Goal: Find contact information: Find contact information

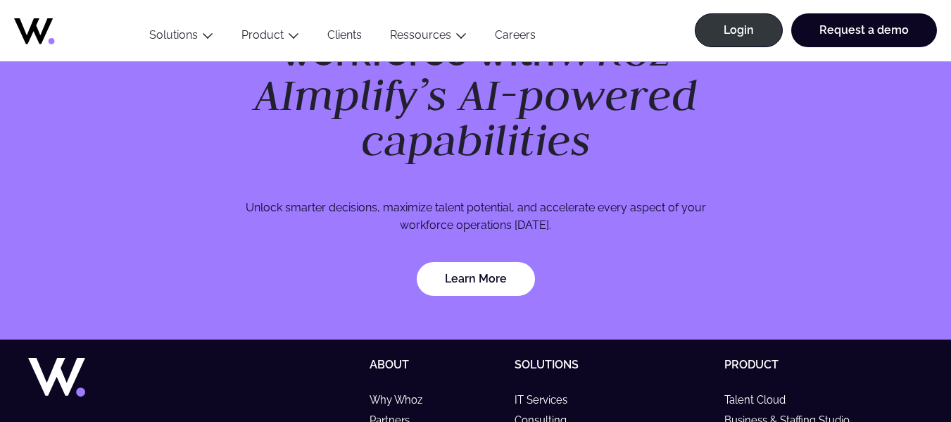
scroll to position [4468, 0]
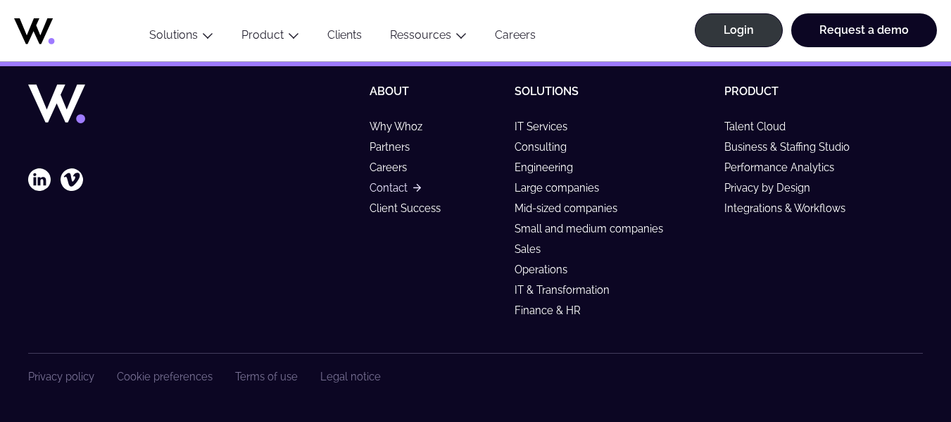
click at [376, 188] on link "Contact" at bounding box center [394, 188] width 51 height 12
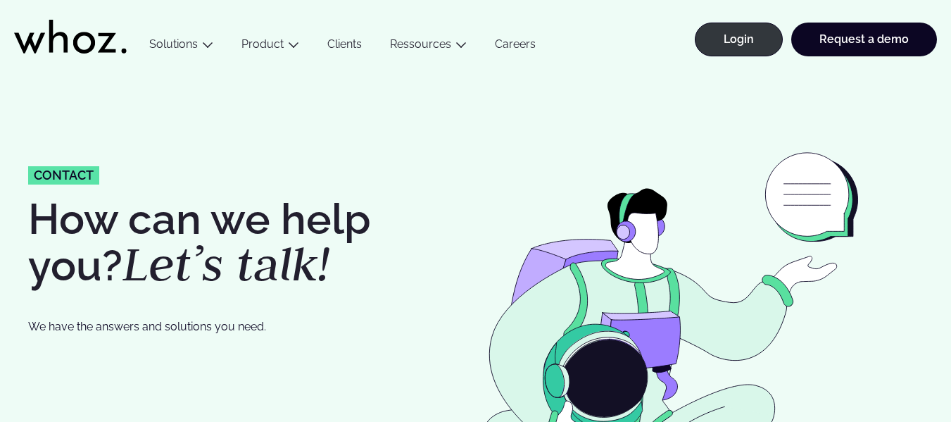
click at [293, 253] on h1 "How can we help you? Let’s talk!" at bounding box center [248, 243] width 441 height 90
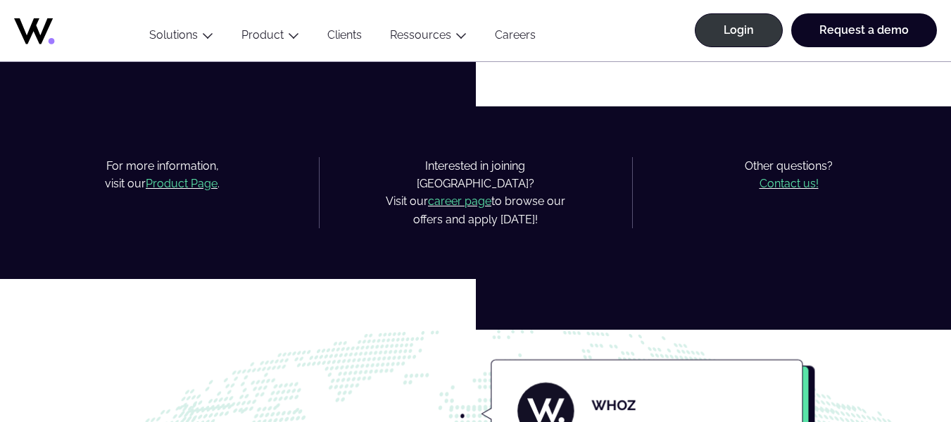
scroll to position [873, 0]
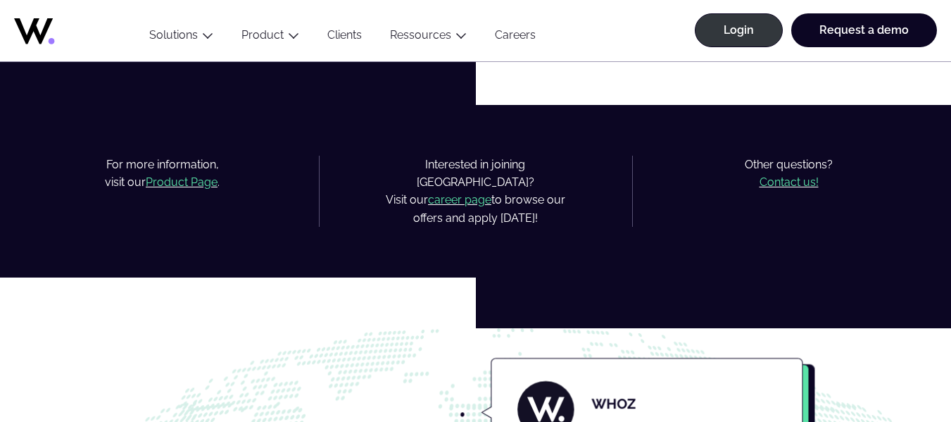
click at [773, 185] on mark "Contact us!" at bounding box center [788, 181] width 59 height 13
